Goal: Transaction & Acquisition: Download file/media

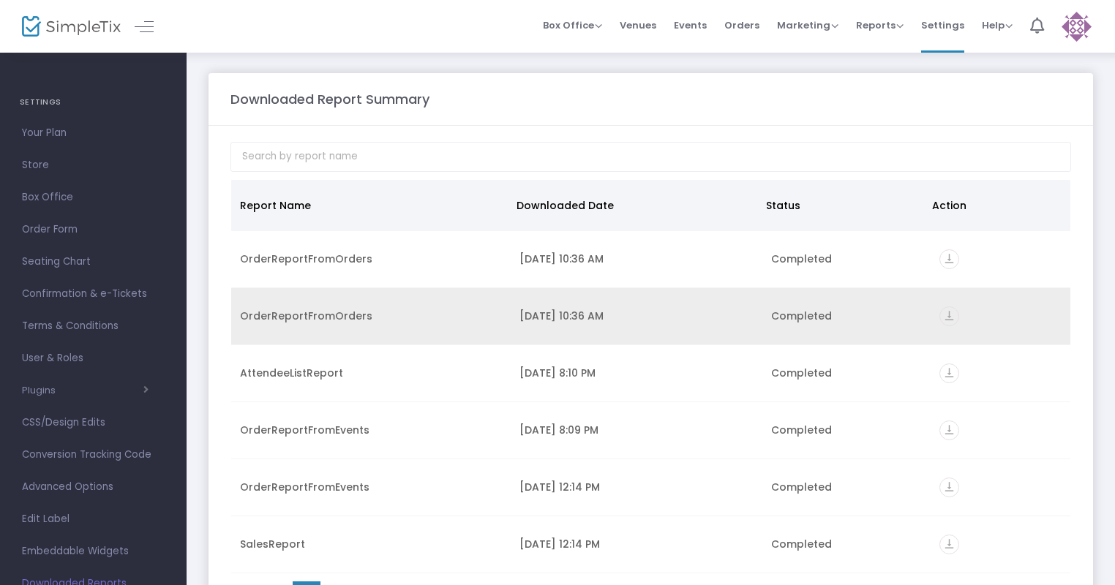
click at [451, 316] on div "OrderReportFromOrders" at bounding box center [371, 316] width 262 height 15
click at [942, 315] on icon "vertical_align_bottom" at bounding box center [949, 316] width 20 height 20
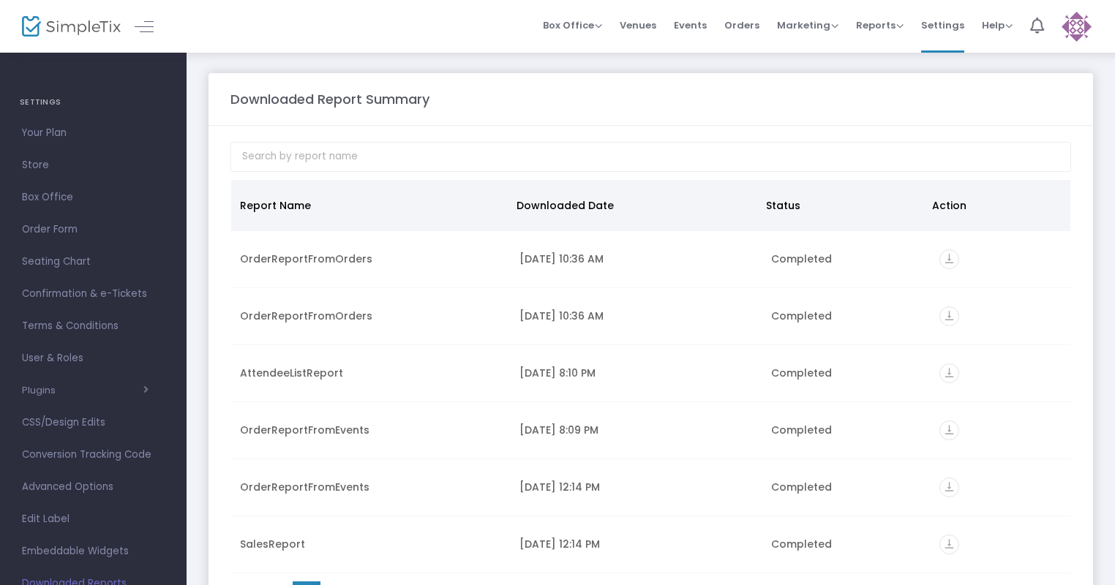
click at [197, 62] on div "Downloaded Report Summary Report Name Downloaded Date Status Action OrderReport…" at bounding box center [651, 349] width 928 height 597
click at [691, 27] on span "Events" at bounding box center [690, 25] width 33 height 37
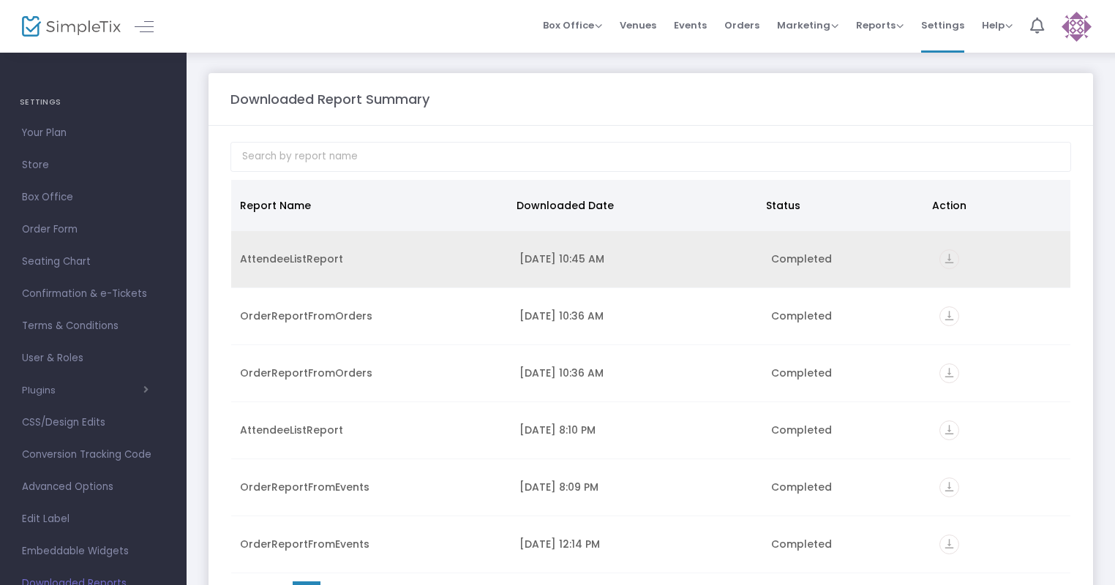
click at [943, 258] on icon "vertical_align_bottom" at bounding box center [949, 259] width 20 height 20
